Goal: Task Accomplishment & Management: Use online tool/utility

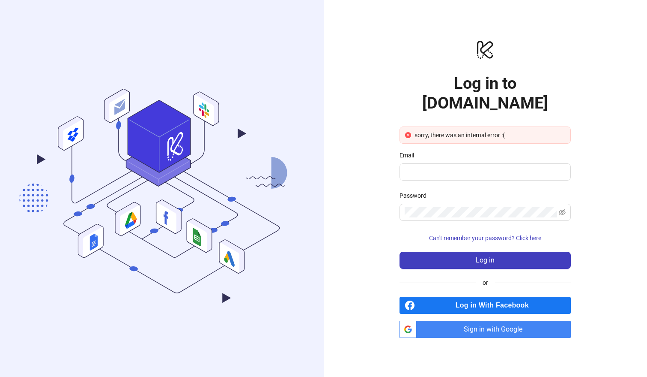
click at [351, 46] on div "logo/logo-mobile Log in to [DOMAIN_NAME] sorry, there was an internal error :( …" at bounding box center [486, 188] width 324 height 377
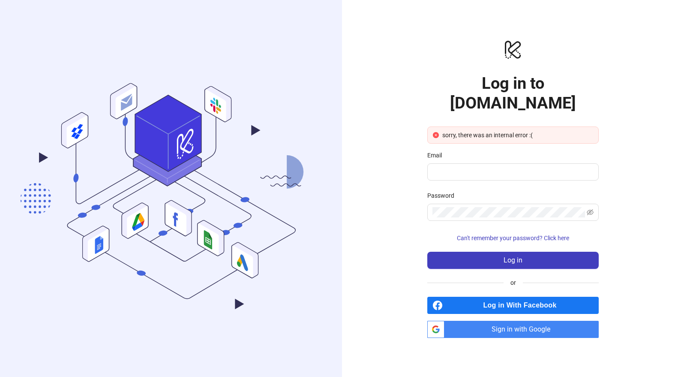
click at [611, 128] on div "logo/logo-mobile Log in to [DOMAIN_NAME] sorry, there was an internal error :( …" at bounding box center [513, 188] width 342 height 377
click at [509, 320] on span "Sign in with Google" at bounding box center [523, 328] width 151 height 17
click at [605, 39] on div "logo/logo-mobile Log in to Kitchn.io Unable to find user. Did you already sign …" at bounding box center [513, 188] width 342 height 377
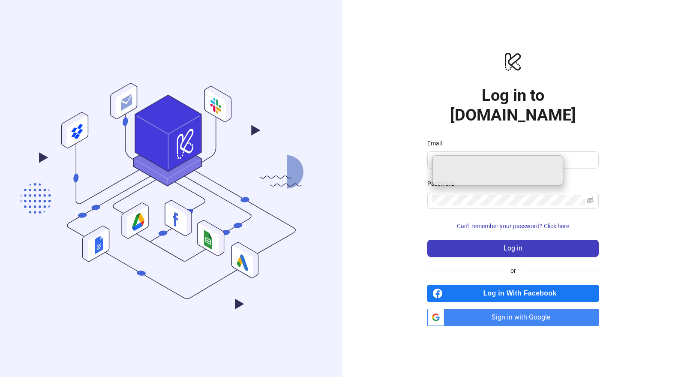
click at [358, 289] on div "logo/logo-mobile Log in to [DOMAIN_NAME] Email Password Can't remember your pas…" at bounding box center [513, 188] width 342 height 377
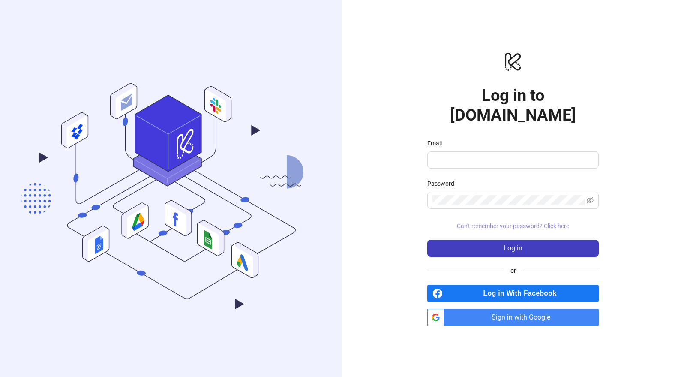
click at [535, 222] on span "Can't remember your password? Click here" at bounding box center [513, 225] width 112 height 7
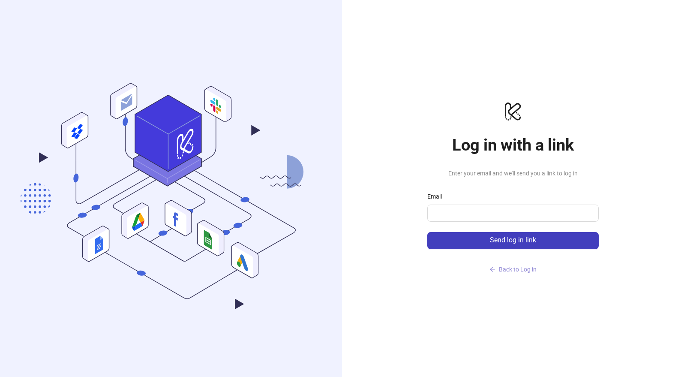
click at [523, 268] on span "Back to Log in" at bounding box center [518, 269] width 38 height 7
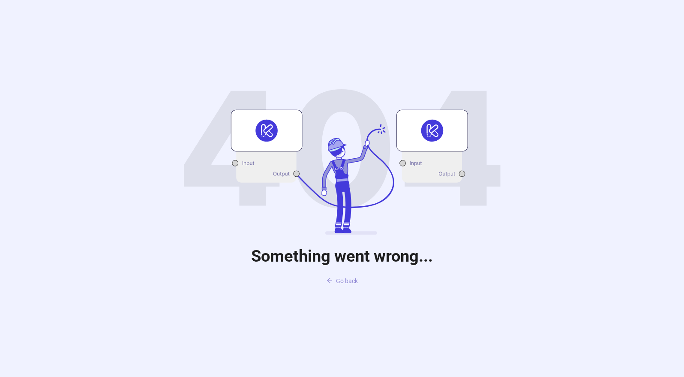
click at [347, 282] on span "Go back" at bounding box center [347, 280] width 22 height 7
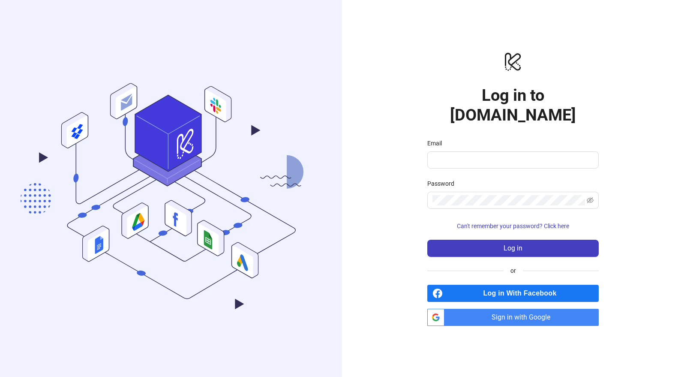
drag, startPoint x: 308, startPoint y: 64, endPoint x: 141, endPoint y: 5, distance: 176.7
click at [307, 64] on icon ".cls-1,.cls-11,.cls-2,.cls-9{fill:none;}.cls-10,.cls-2,.cls-7,.cls-8{stroke:#31…" at bounding box center [171, 188] width 342 height 319
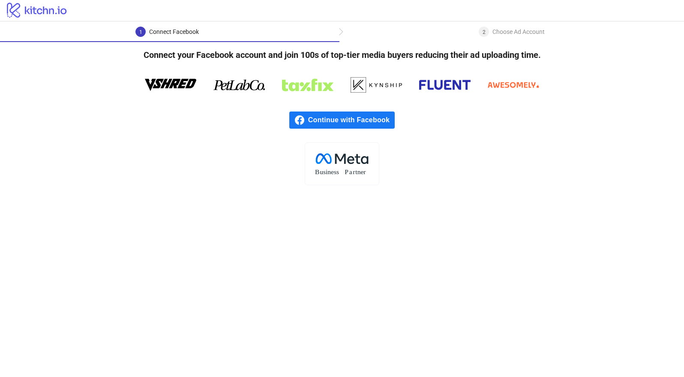
click at [359, 120] on span "Continue with Facebook" at bounding box center [351, 119] width 87 height 17
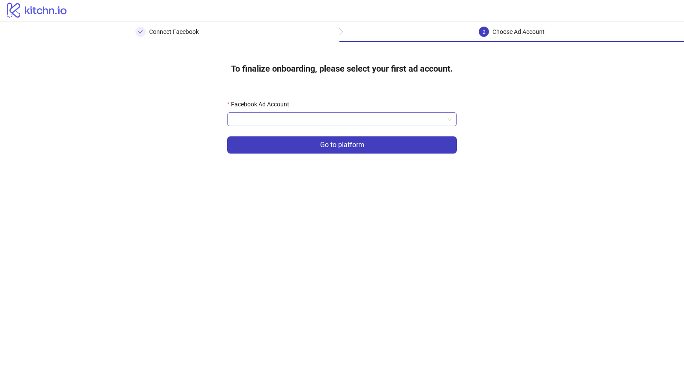
click at [385, 123] on input "Facebook Ad Account" at bounding box center [338, 119] width 212 height 13
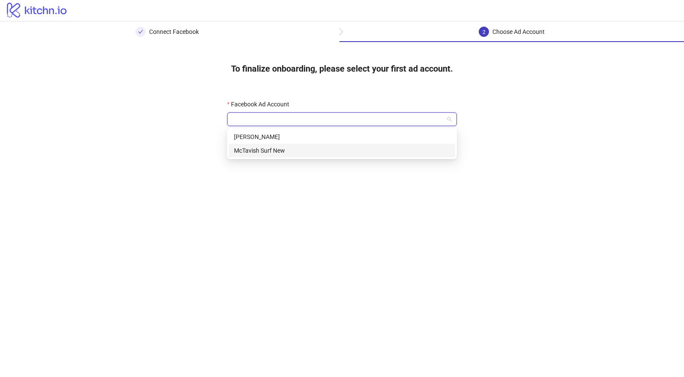
click at [366, 150] on div "McTavish Surf New" at bounding box center [342, 150] width 216 height 9
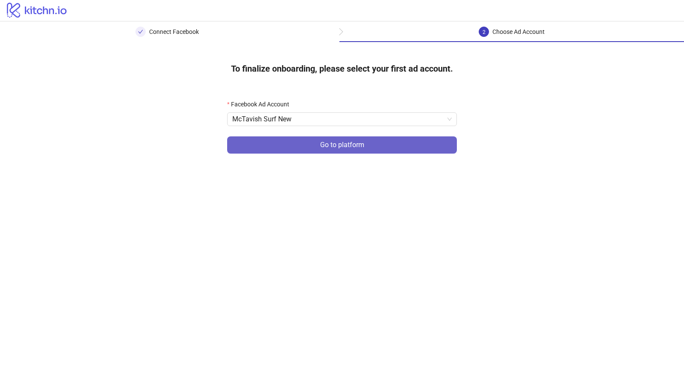
click at [377, 144] on button "Go to platform" at bounding box center [342, 144] width 230 height 17
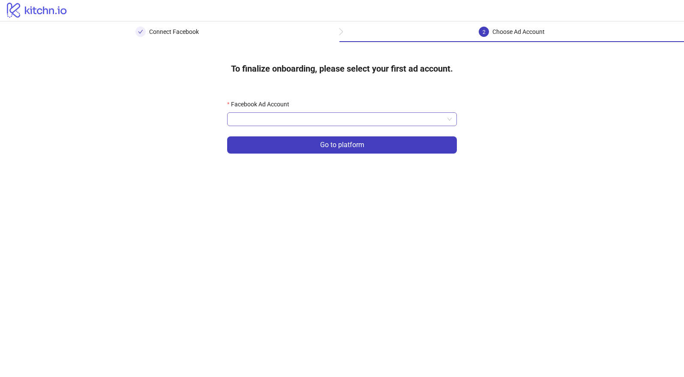
click at [407, 121] on input "Facebook Ad Account" at bounding box center [338, 119] width 212 height 13
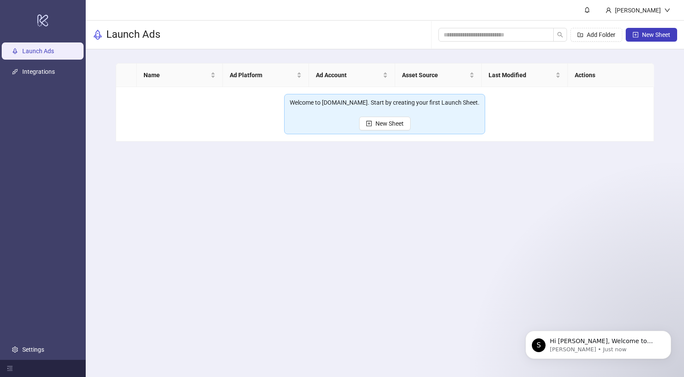
click at [497, 153] on main "Name Ad Platform Ad Account Asset Source Last Modified Actions Welcome to Kitch…" at bounding box center [385, 102] width 552 height 106
click at [477, 9] on header "Hunter Thomson" at bounding box center [385, 10] width 598 height 21
